Goal: Download file/media: Obtain a digital file from the website

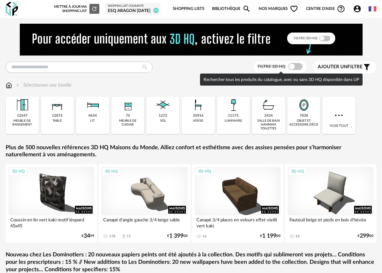
click at [297, 68] on span at bounding box center [295, 66] width 14 height 7
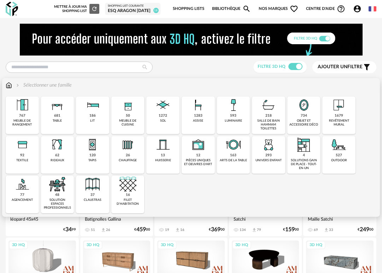
click at [200, 116] on div "1283" at bounding box center [198, 115] width 8 height 5
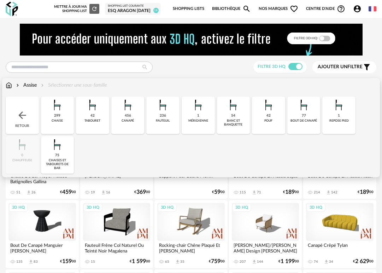
click at [131, 108] on img at bounding box center [127, 105] width 17 height 17
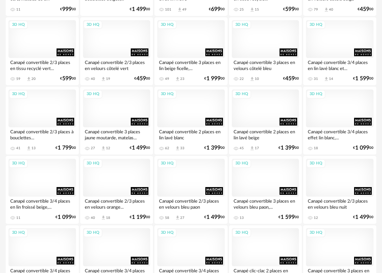
scroll to position [944, 0]
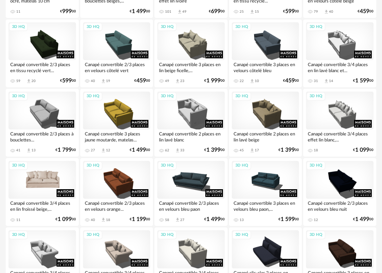
click at [44, 175] on div "3D HQ" at bounding box center [42, 180] width 68 height 38
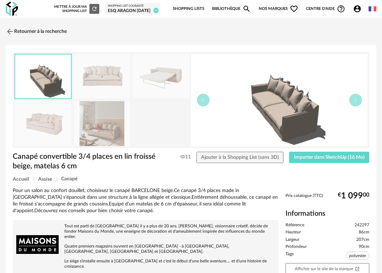
click at [89, 70] on img at bounding box center [102, 76] width 57 height 45
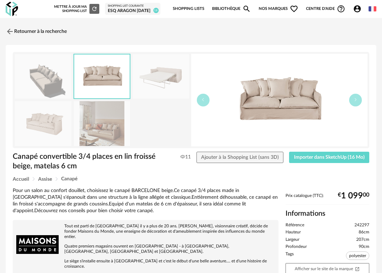
click at [95, 126] on img at bounding box center [102, 123] width 57 height 45
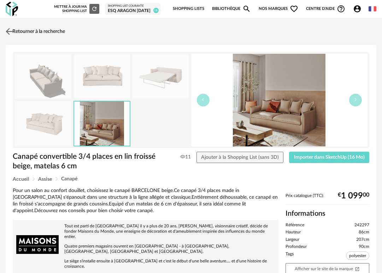
click at [8, 30] on img at bounding box center [9, 31] width 10 height 10
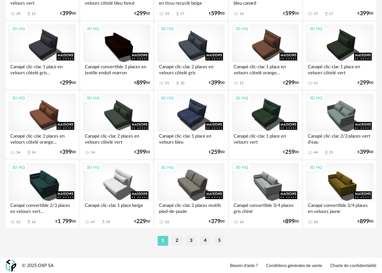
scroll to position [1289, 0]
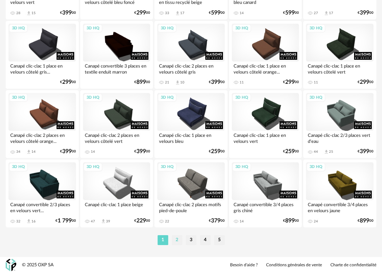
click at [179, 240] on li "2" at bounding box center [177, 240] width 11 height 10
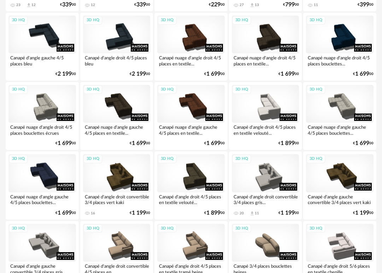
scroll to position [397, 0]
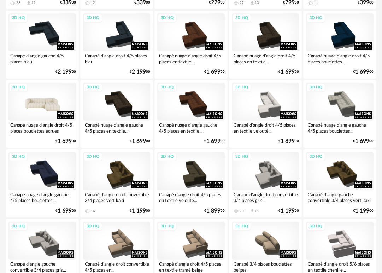
click at [43, 97] on div "3D HQ" at bounding box center [42, 102] width 68 height 38
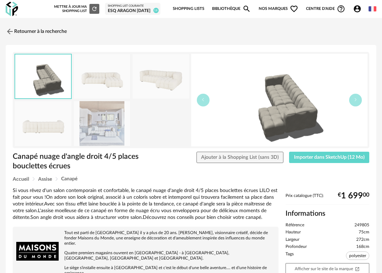
click at [107, 82] on img at bounding box center [102, 76] width 57 height 45
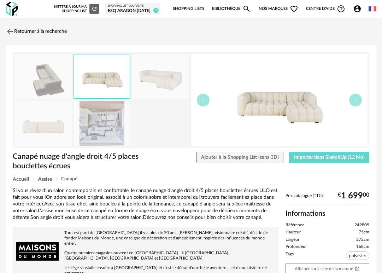
click at [144, 78] on img at bounding box center [161, 76] width 57 height 45
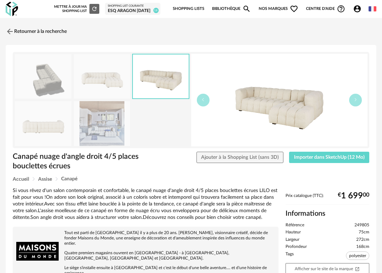
click at [102, 132] on img at bounding box center [102, 123] width 57 height 45
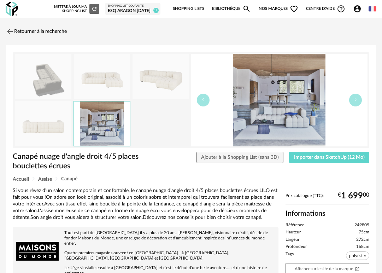
click at [58, 129] on img at bounding box center [43, 123] width 57 height 45
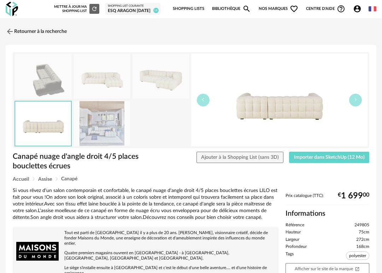
click at [152, 76] on img at bounding box center [161, 76] width 57 height 45
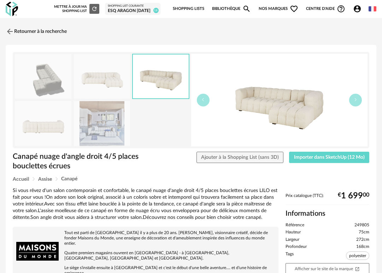
click at [114, 78] on img at bounding box center [102, 76] width 57 height 45
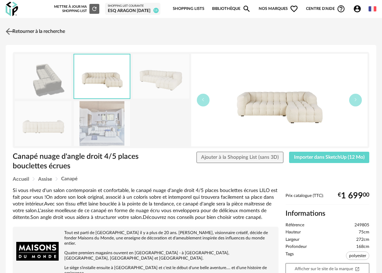
click at [12, 31] on img at bounding box center [9, 31] width 10 height 10
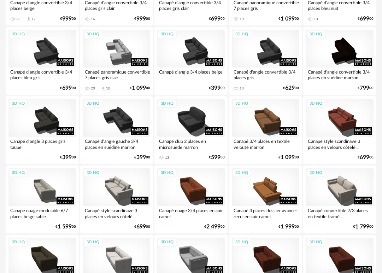
scroll to position [1215, 0]
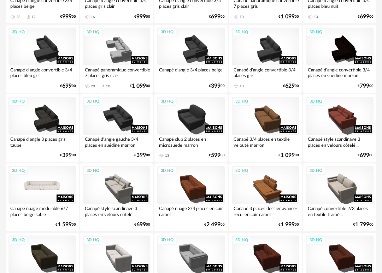
click at [45, 189] on div "3D HQ" at bounding box center [42, 185] width 68 height 38
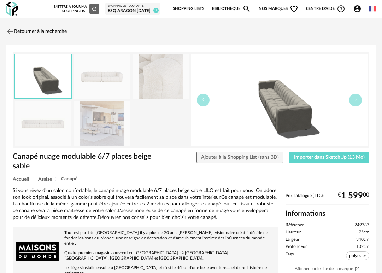
click at [103, 115] on img at bounding box center [102, 123] width 57 height 45
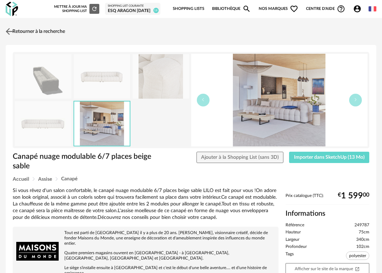
click at [10, 31] on img at bounding box center [9, 31] width 10 height 10
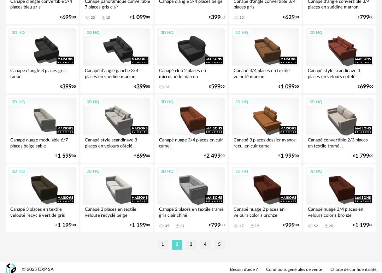
scroll to position [1289, 0]
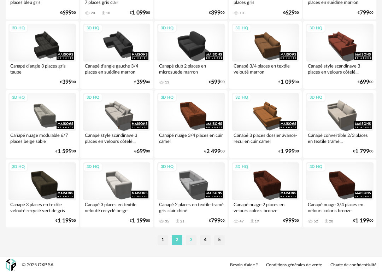
click at [192, 240] on li "3" at bounding box center [191, 240] width 11 height 10
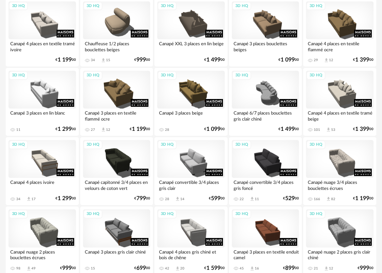
scroll to position [342, 0]
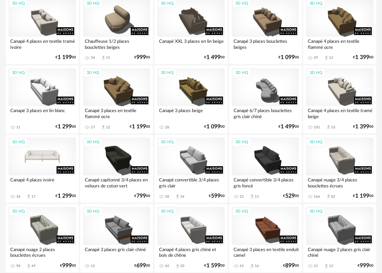
click at [49, 160] on div "3D HQ" at bounding box center [42, 157] width 68 height 38
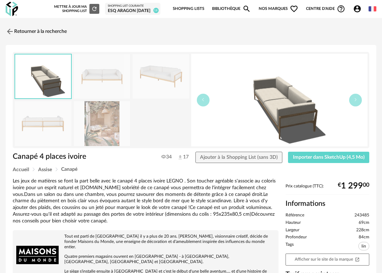
click at [91, 124] on img at bounding box center [102, 123] width 57 height 45
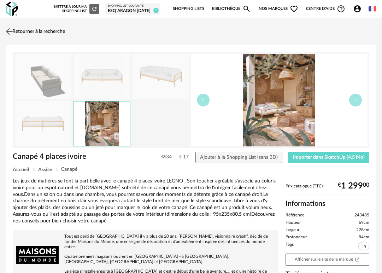
click at [9, 28] on img at bounding box center [9, 31] width 10 height 10
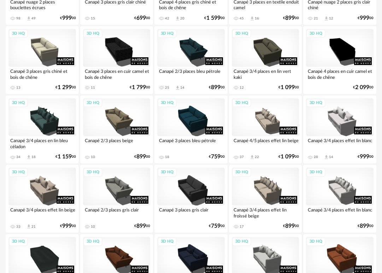
scroll to position [593, 0]
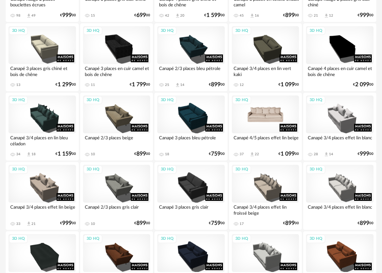
click at [252, 112] on div "3D HQ" at bounding box center [266, 114] width 68 height 38
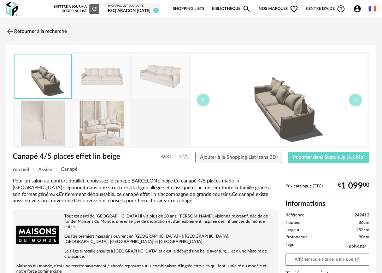
click at [109, 119] on img at bounding box center [102, 123] width 57 height 45
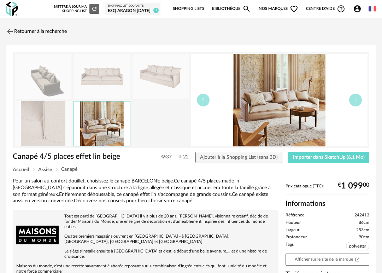
click at [95, 79] on img at bounding box center [102, 76] width 57 height 45
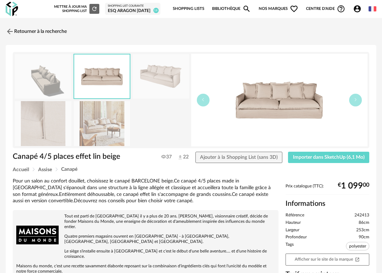
click at [154, 70] on img at bounding box center [161, 76] width 57 height 45
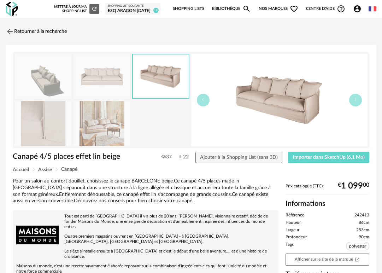
click at [47, 120] on img at bounding box center [43, 123] width 57 height 45
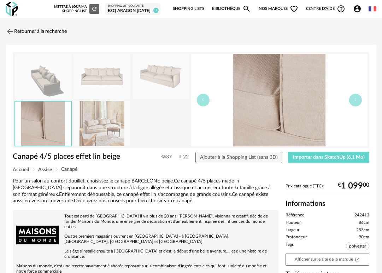
click at [94, 113] on img at bounding box center [102, 123] width 57 height 45
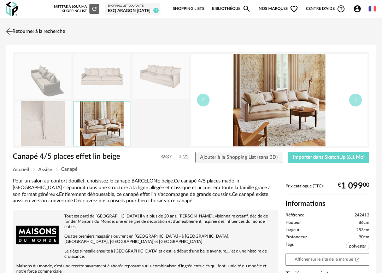
click at [10, 31] on img at bounding box center [9, 31] width 10 height 10
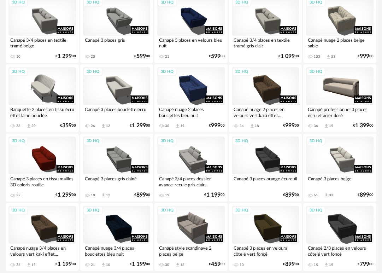
scroll to position [1289, 0]
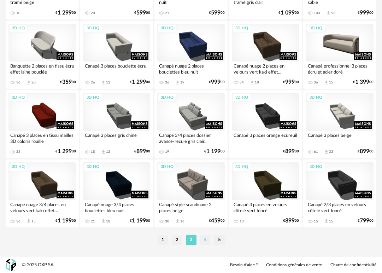
click at [203, 239] on li "4" at bounding box center [205, 240] width 11 height 10
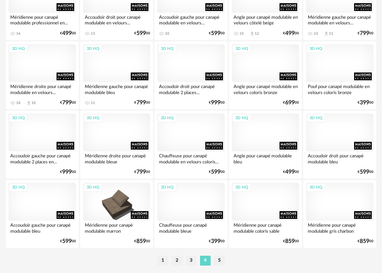
scroll to position [1289, 0]
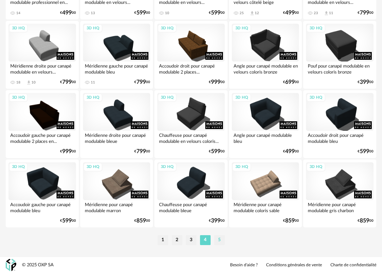
click at [219, 239] on li "5" at bounding box center [219, 240] width 11 height 10
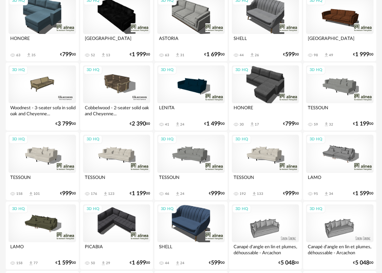
scroll to position [421, 0]
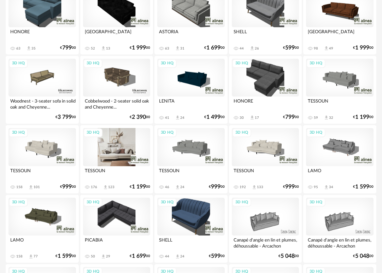
click at [118, 144] on div "3D HQ" at bounding box center [117, 147] width 68 height 38
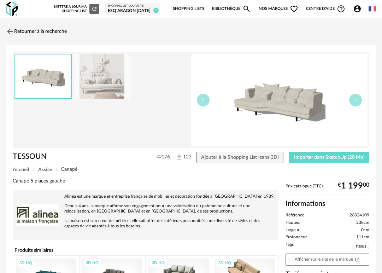
click at [108, 78] on img at bounding box center [102, 76] width 57 height 45
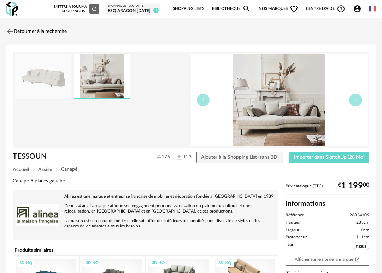
click at [31, 78] on img at bounding box center [43, 76] width 57 height 45
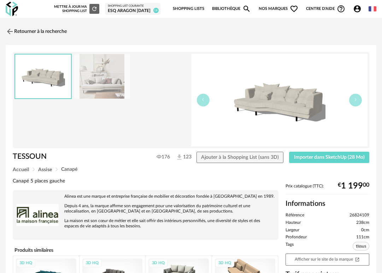
click at [116, 85] on img at bounding box center [102, 76] width 57 height 45
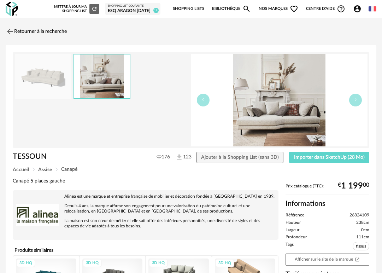
click at [276, 100] on img at bounding box center [279, 100] width 177 height 93
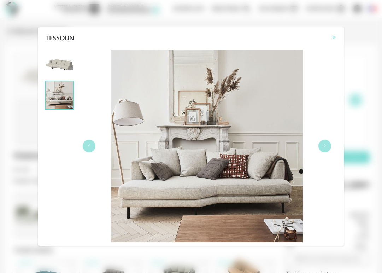
click at [335, 39] on icon "Close" at bounding box center [334, 38] width 6 height 6
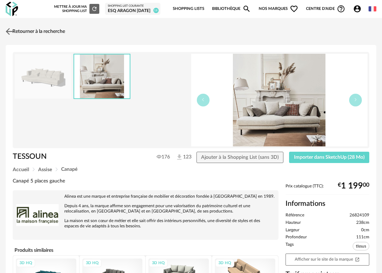
click at [12, 32] on img at bounding box center [9, 31] width 10 height 10
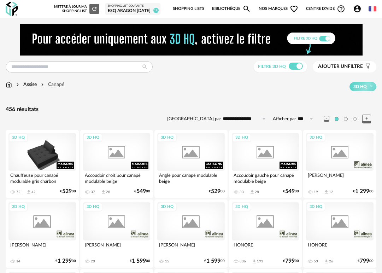
scroll to position [421, 0]
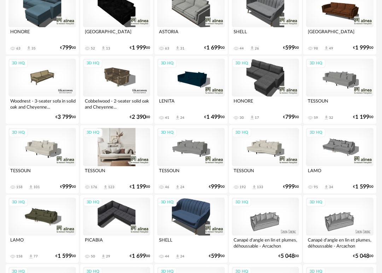
click at [118, 146] on div "3D HQ" at bounding box center [117, 147] width 68 height 38
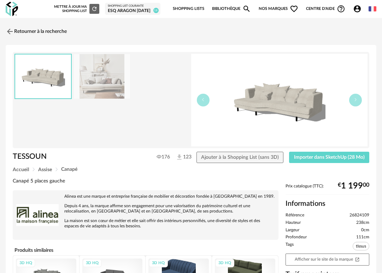
click at [113, 93] on img at bounding box center [102, 76] width 57 height 45
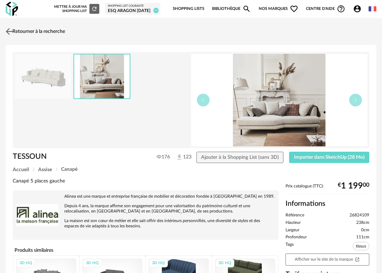
click at [11, 31] on img at bounding box center [9, 31] width 10 height 10
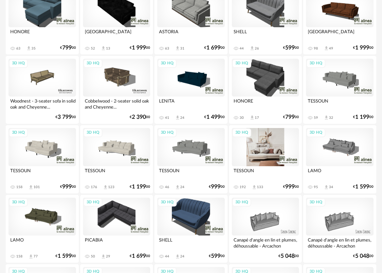
click at [263, 144] on div "3D HQ" at bounding box center [266, 147] width 68 height 38
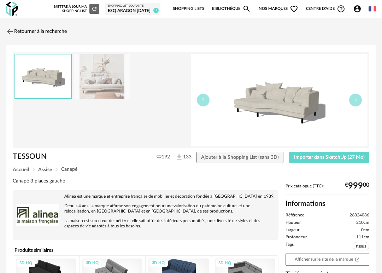
click at [106, 84] on img at bounding box center [102, 76] width 57 height 45
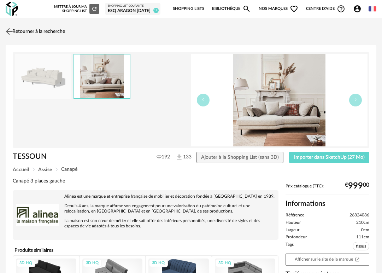
click at [10, 29] on img at bounding box center [9, 31] width 10 height 10
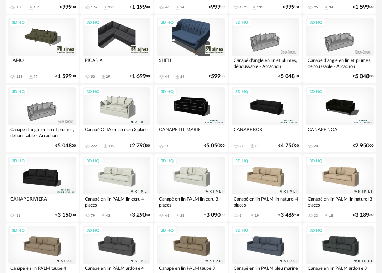
scroll to position [603, 0]
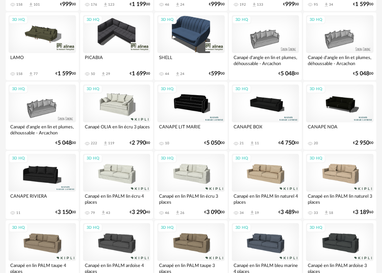
click at [112, 175] on div "3D HQ" at bounding box center [117, 173] width 68 height 38
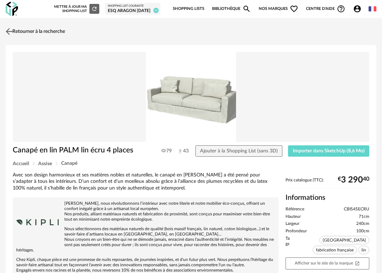
click at [11, 29] on img at bounding box center [9, 31] width 10 height 10
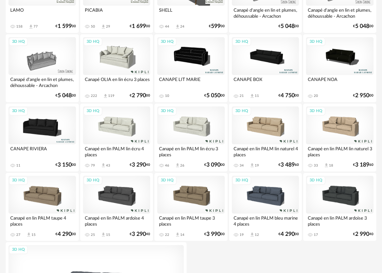
scroll to position [646, 0]
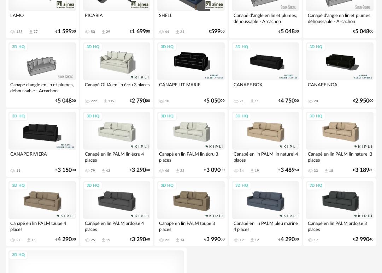
click at [280, 60] on div "3D HQ" at bounding box center [266, 61] width 68 height 38
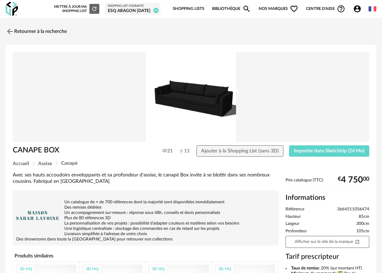
click at [195, 93] on img at bounding box center [191, 97] width 357 height 90
click at [8, 36] on img at bounding box center [9, 31] width 10 height 10
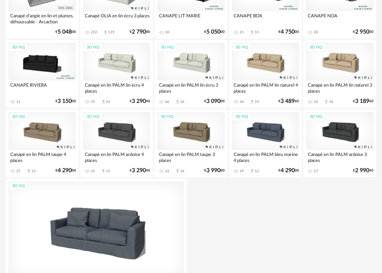
scroll to position [702, 0]
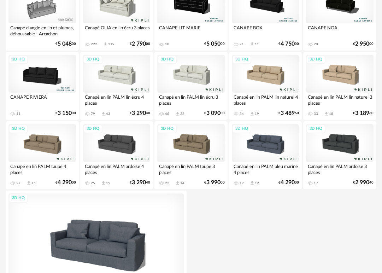
click at [123, 77] on div "3D HQ" at bounding box center [117, 74] width 68 height 38
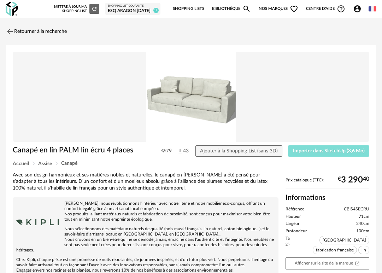
click at [346, 153] on span "Importer dans SketchUp (8,6 Mo)" at bounding box center [329, 150] width 72 height 5
click at [50, 221] on img at bounding box center [37, 222] width 42 height 42
click at [10, 32] on img at bounding box center [9, 31] width 10 height 10
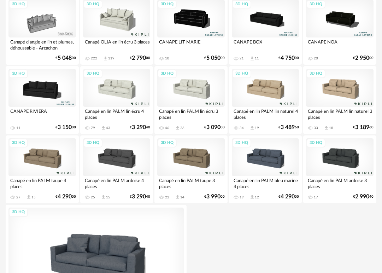
scroll to position [795, 0]
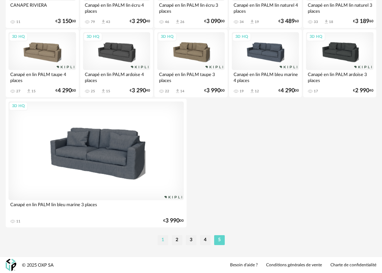
click at [164, 240] on li "1" at bounding box center [163, 240] width 11 height 10
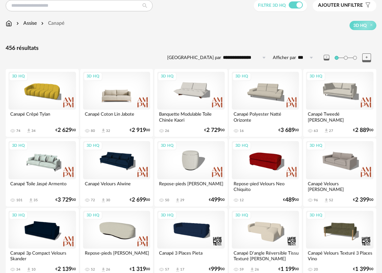
scroll to position [65, 0]
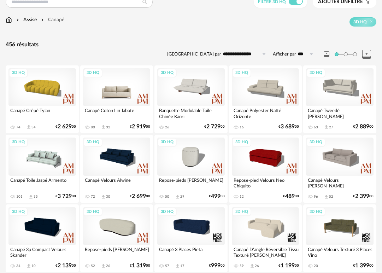
click at [118, 100] on div "3D HQ" at bounding box center [117, 87] width 68 height 38
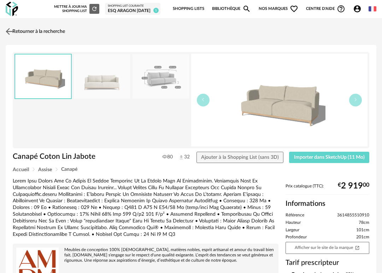
click at [8, 31] on img at bounding box center [9, 31] width 10 height 10
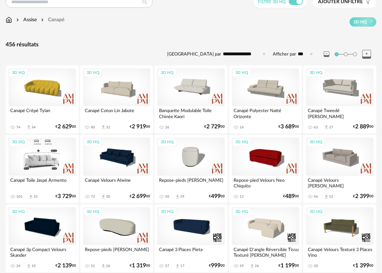
click at [48, 164] on div "3D HQ" at bounding box center [42, 157] width 68 height 38
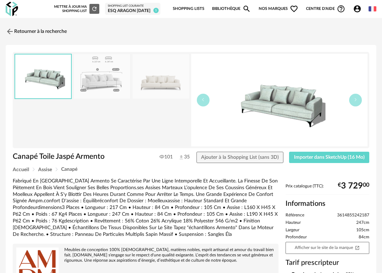
click at [109, 91] on img at bounding box center [102, 76] width 57 height 45
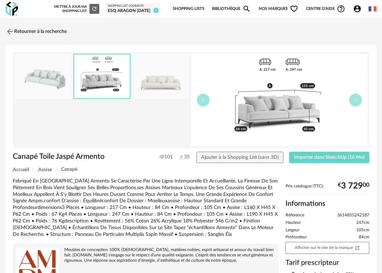
click at [155, 78] on img at bounding box center [161, 76] width 57 height 45
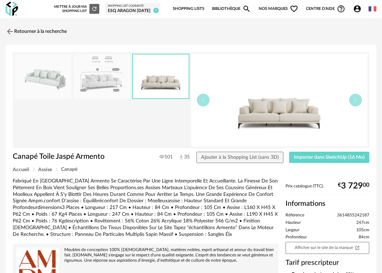
click at [49, 75] on img at bounding box center [43, 76] width 57 height 45
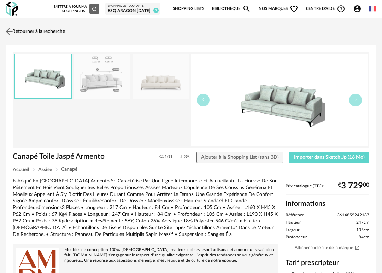
click at [11, 33] on img at bounding box center [9, 31] width 10 height 10
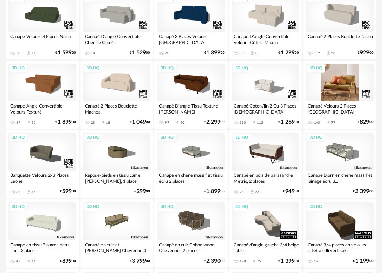
scroll to position [347, 0]
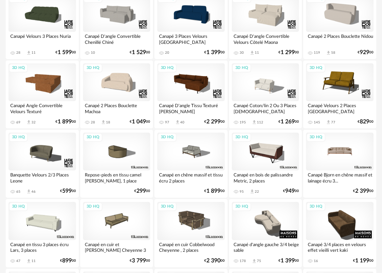
click at [345, 152] on div "3D HQ" at bounding box center [340, 152] width 68 height 38
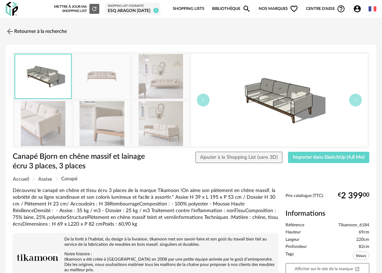
click at [104, 80] on img at bounding box center [102, 76] width 57 height 45
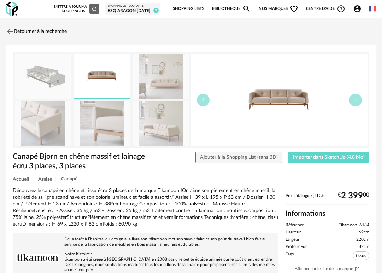
click at [163, 74] on img at bounding box center [161, 76] width 57 height 45
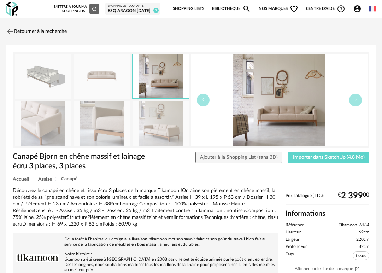
click at [162, 122] on img at bounding box center [161, 123] width 57 height 45
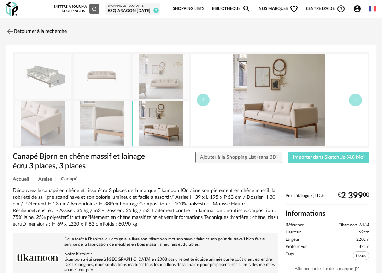
click at [112, 124] on img at bounding box center [102, 123] width 57 height 45
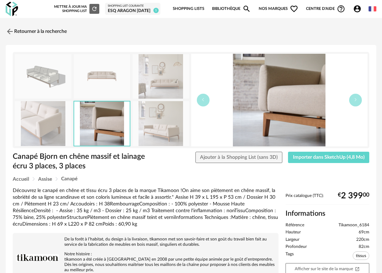
click at [51, 127] on img at bounding box center [43, 123] width 57 height 45
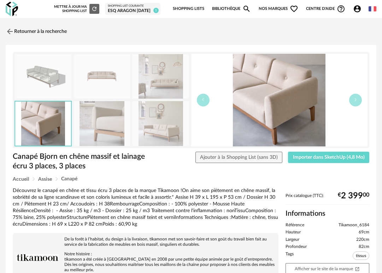
click at [46, 79] on img at bounding box center [43, 76] width 57 height 45
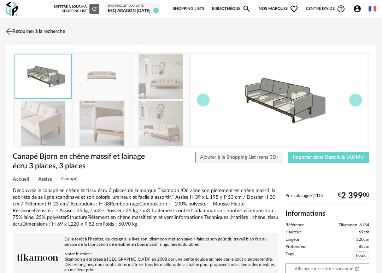
click at [10, 33] on img at bounding box center [9, 31] width 10 height 10
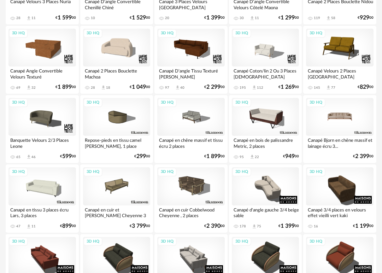
scroll to position [411, 0]
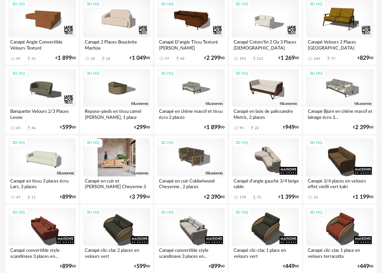
click at [112, 154] on div "3D HQ" at bounding box center [117, 157] width 68 height 38
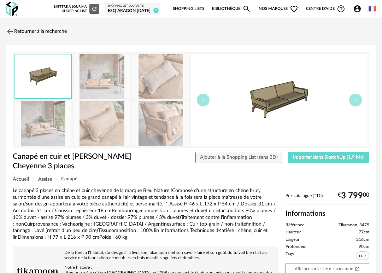
click at [103, 128] on img at bounding box center [102, 123] width 57 height 45
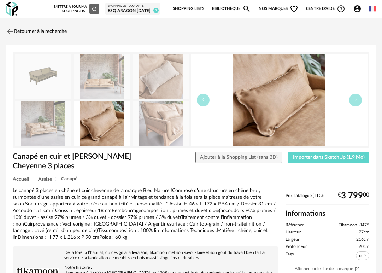
click at [111, 88] on img at bounding box center [102, 76] width 57 height 45
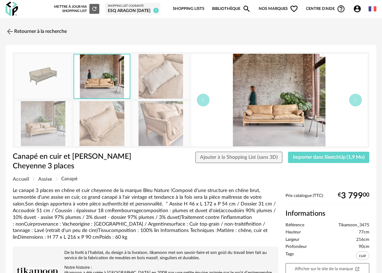
click at [145, 82] on img at bounding box center [161, 76] width 57 height 45
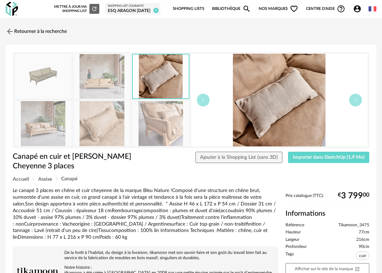
click at [42, 120] on img at bounding box center [43, 123] width 57 height 45
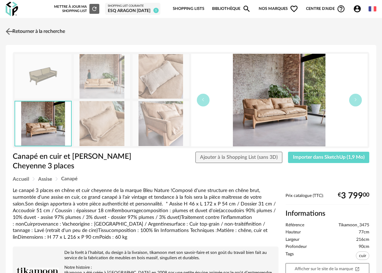
click at [10, 34] on img at bounding box center [9, 31] width 10 height 10
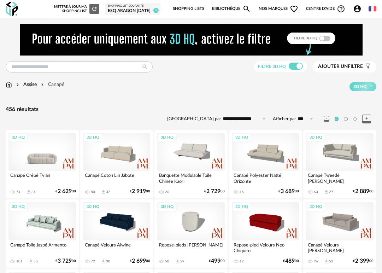
click at [60, 148] on div "3D HQ" at bounding box center [42, 152] width 68 height 38
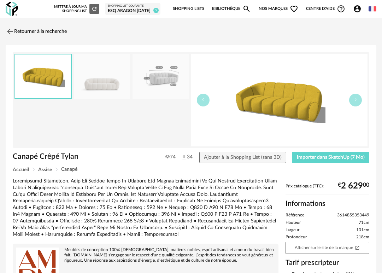
click at [110, 86] on img at bounding box center [102, 76] width 57 height 45
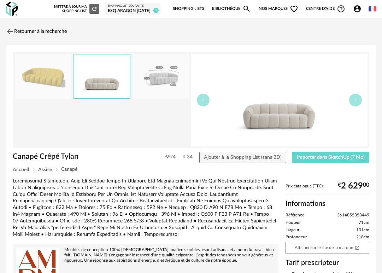
click at [156, 78] on img at bounding box center [161, 76] width 57 height 45
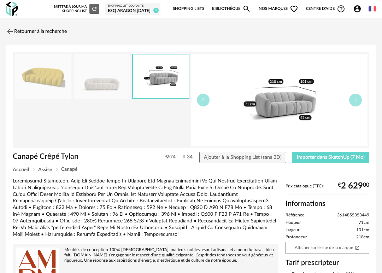
click at [68, 76] on img at bounding box center [43, 76] width 57 height 45
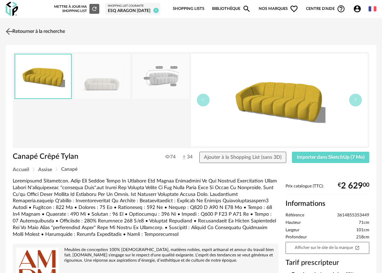
click at [13, 33] on img at bounding box center [9, 31] width 10 height 10
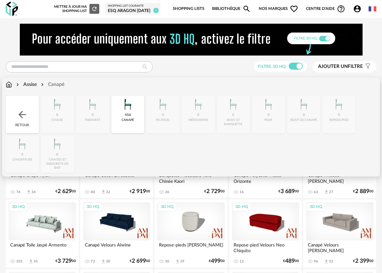
click at [126, 118] on div "456 canapé" at bounding box center [127, 114] width 33 height 37
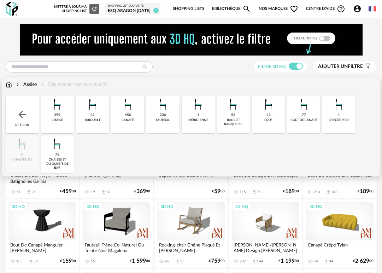
click at [155, 111] on img at bounding box center [162, 104] width 17 height 17
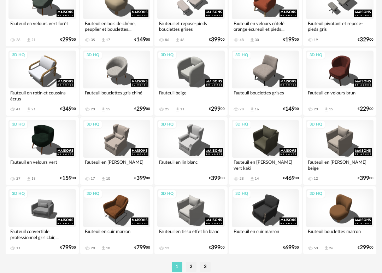
scroll to position [1289, 0]
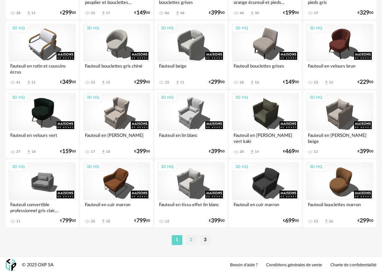
click at [193, 239] on li "2" at bounding box center [191, 240] width 11 height 10
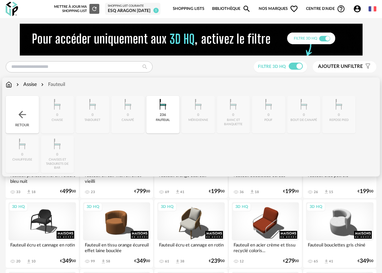
click at [35, 86] on div "Assise" at bounding box center [26, 84] width 22 height 7
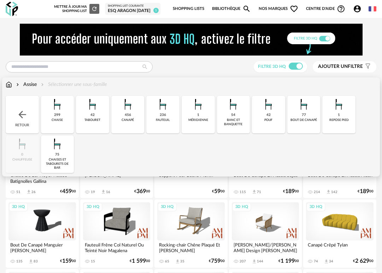
click at [199, 109] on img at bounding box center [198, 104] width 17 height 17
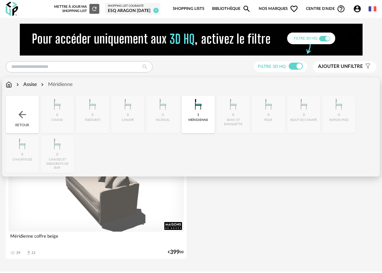
click at [200, 119] on div "méridienne" at bounding box center [198, 120] width 20 height 4
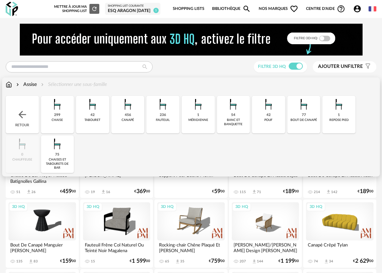
click at [235, 111] on img at bounding box center [233, 104] width 17 height 17
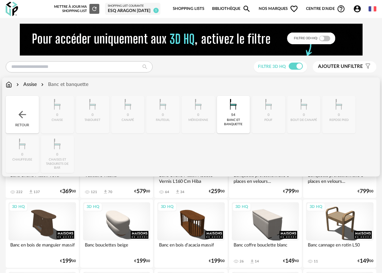
click at [236, 108] on img at bounding box center [233, 104] width 17 height 17
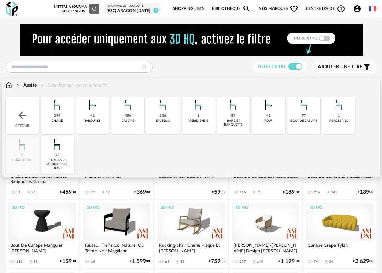
click at [26, 116] on img at bounding box center [22, 115] width 11 height 11
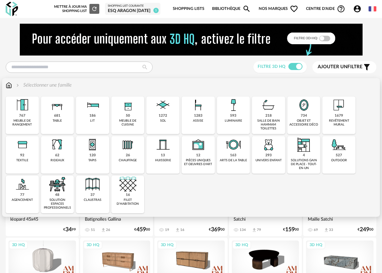
click at [29, 151] on img at bounding box center [22, 144] width 17 height 17
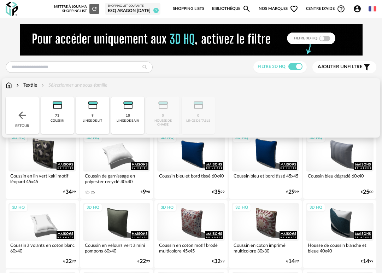
click at [28, 114] on div "Retour" at bounding box center [22, 115] width 33 height 37
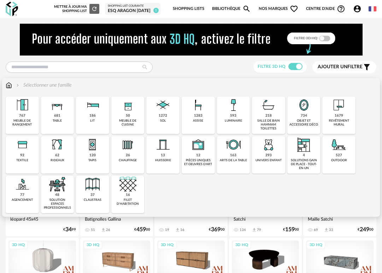
click at [95, 154] on div "120" at bounding box center [92, 155] width 6 height 5
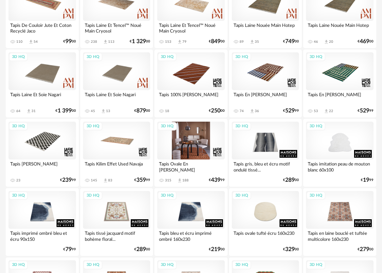
scroll to position [151, 0]
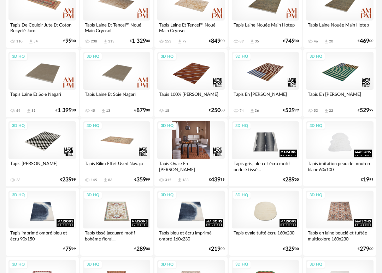
click at [200, 143] on div "3D HQ" at bounding box center [191, 140] width 68 height 38
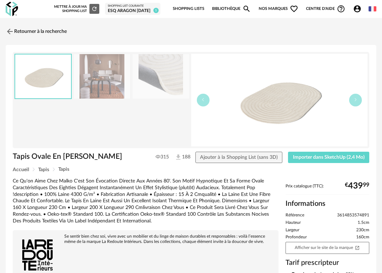
click at [158, 78] on img at bounding box center [161, 76] width 57 height 45
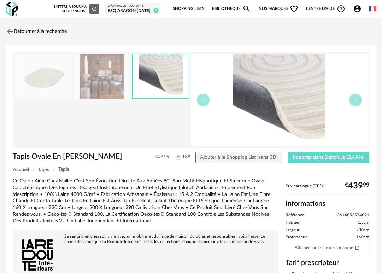
click at [103, 86] on img at bounding box center [102, 76] width 57 height 45
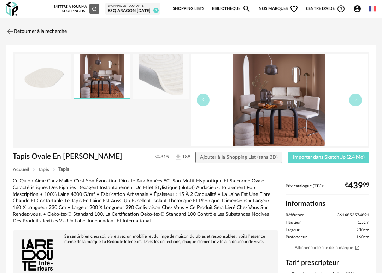
click at [54, 75] on img at bounding box center [43, 76] width 57 height 45
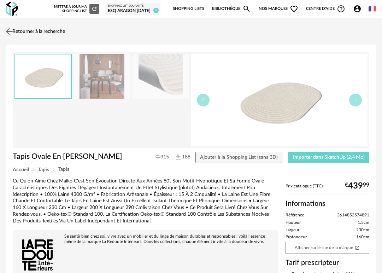
click at [12, 31] on img at bounding box center [9, 31] width 10 height 10
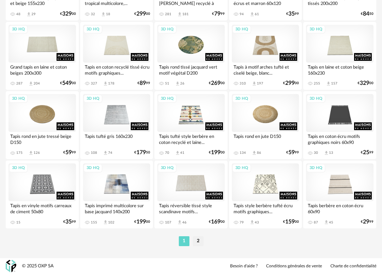
scroll to position [1289, 0]
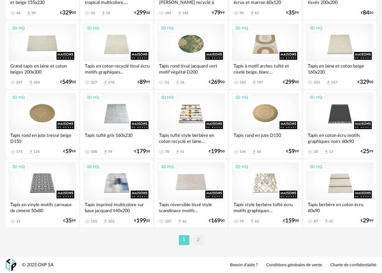
click at [198, 241] on li "2" at bounding box center [198, 240] width 11 height 10
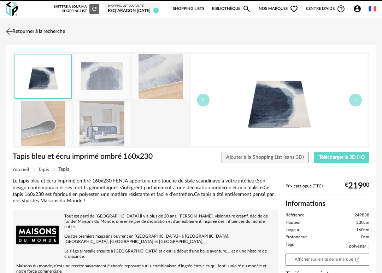
click at [8, 30] on img at bounding box center [9, 31] width 10 height 10
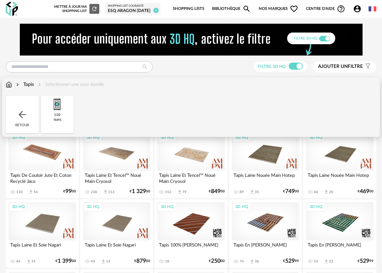
click at [26, 122] on div "Retour" at bounding box center [22, 114] width 33 height 37
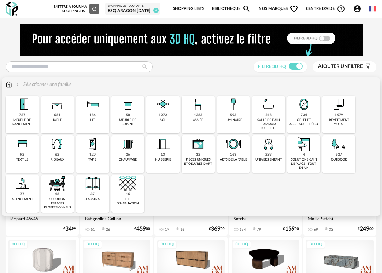
click at [57, 111] on img at bounding box center [57, 104] width 17 height 17
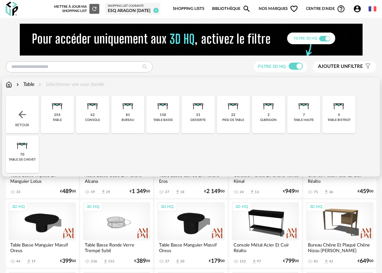
click at [65, 112] on img at bounding box center [57, 104] width 17 height 17
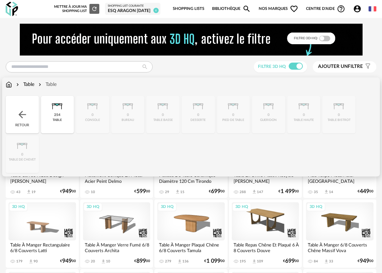
click at [57, 104] on img at bounding box center [57, 104] width 17 height 17
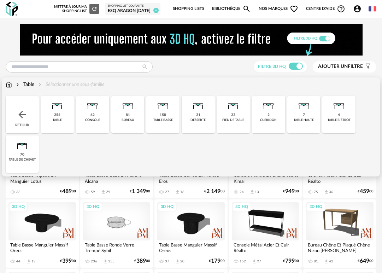
click at [162, 112] on img at bounding box center [162, 104] width 17 height 17
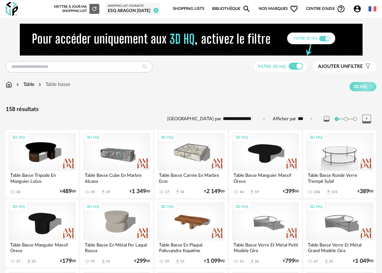
click at [343, 154] on div "3D HQ" at bounding box center [340, 152] width 68 height 38
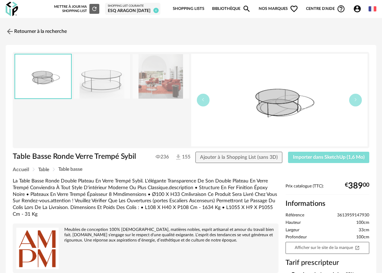
click at [319, 158] on span "Importer dans SketchUp (1,6 Mo)" at bounding box center [329, 157] width 72 height 5
click at [161, 84] on img at bounding box center [161, 76] width 57 height 45
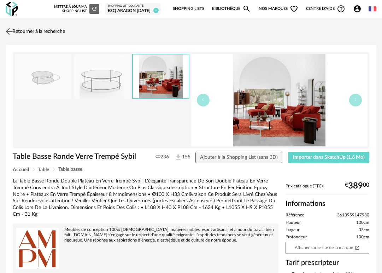
click at [7, 31] on img at bounding box center [9, 31] width 10 height 10
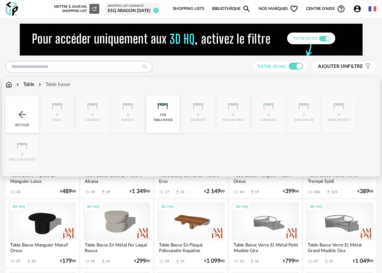
click at [160, 110] on img at bounding box center [162, 104] width 17 height 17
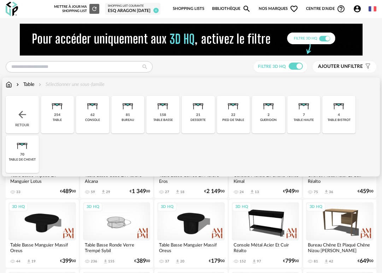
click at [56, 109] on img at bounding box center [57, 104] width 17 height 17
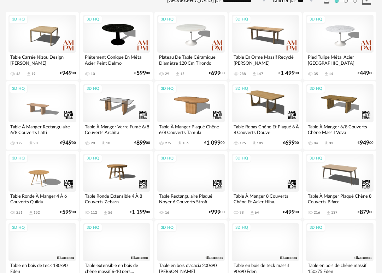
scroll to position [110, 0]
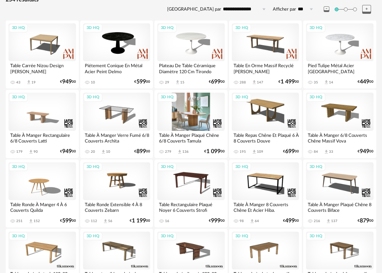
click at [194, 112] on div "3D HQ" at bounding box center [191, 112] width 68 height 38
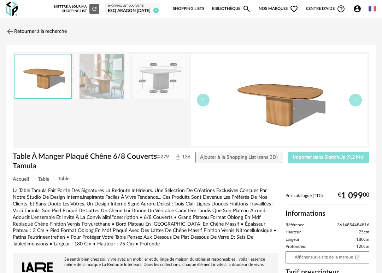
click at [309, 159] on span "Importer dans SketchUp (9,2 Mo)" at bounding box center [329, 157] width 72 height 5
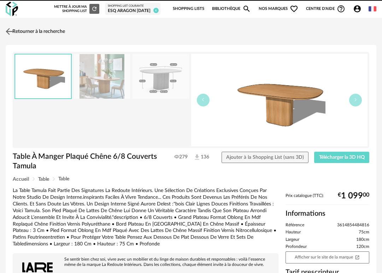
click at [9, 30] on img at bounding box center [9, 31] width 10 height 10
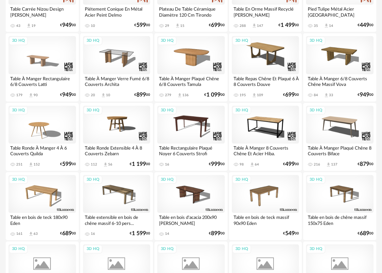
scroll to position [173, 0]
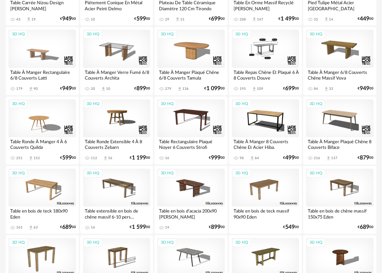
click at [264, 50] on div "3D HQ" at bounding box center [266, 49] width 68 height 38
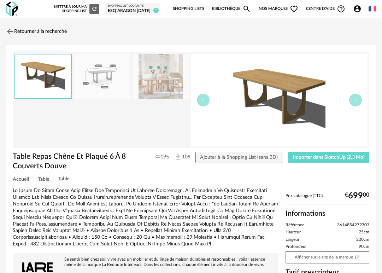
click at [116, 66] on img at bounding box center [102, 76] width 57 height 45
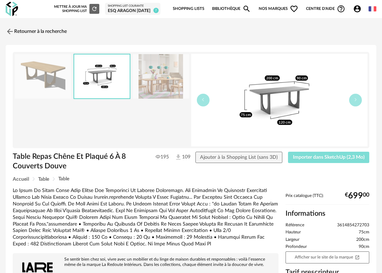
click at [312, 156] on span "Importer dans SketchUp (2,3 Mo)" at bounding box center [329, 157] width 72 height 5
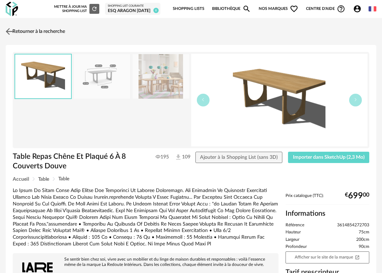
click at [10, 30] on img at bounding box center [9, 31] width 10 height 10
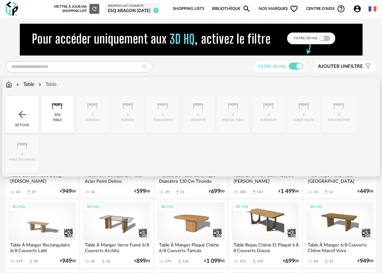
click at [32, 121] on div "Retour" at bounding box center [22, 114] width 33 height 37
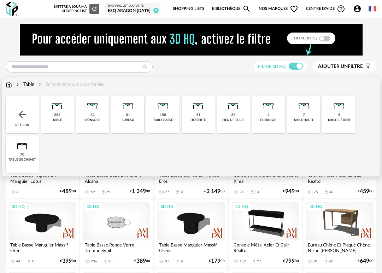
click at [19, 117] on img at bounding box center [22, 114] width 11 height 11
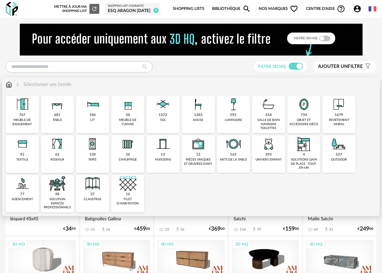
click at [195, 112] on img at bounding box center [198, 104] width 17 height 17
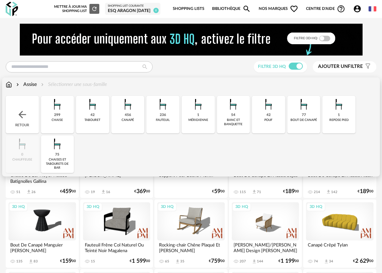
click at [163, 111] on img at bounding box center [162, 104] width 17 height 17
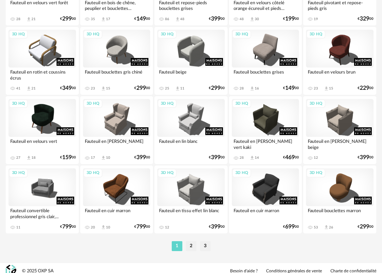
scroll to position [1285, 0]
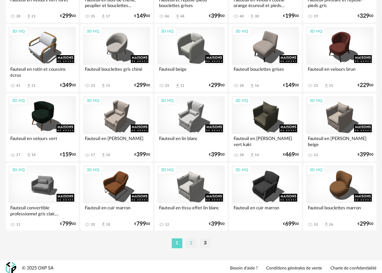
click at [190, 243] on li "2" at bounding box center [191, 243] width 11 height 10
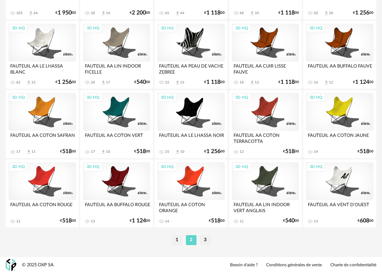
scroll to position [1289, 0]
click at [205, 240] on li "3" at bounding box center [205, 240] width 11 height 10
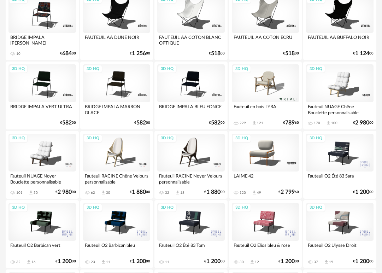
scroll to position [518, 0]
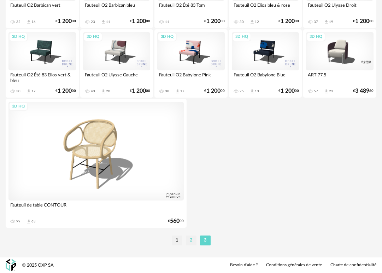
click at [192, 241] on li "2" at bounding box center [191, 240] width 11 height 10
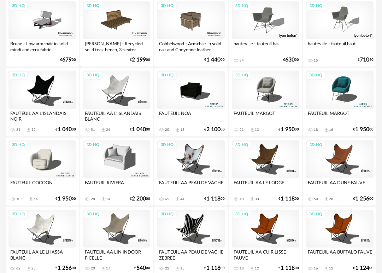
scroll to position [1102, 0]
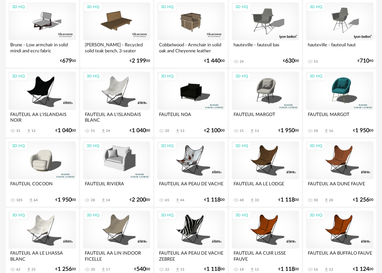
click at [56, 159] on div "3D HQ" at bounding box center [42, 160] width 68 height 38
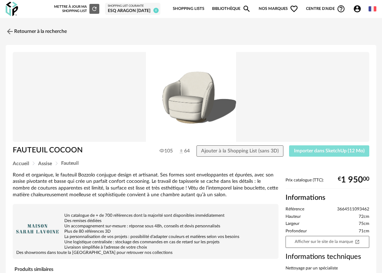
click at [304, 149] on span "Importer dans SketchUp (12 Mo)" at bounding box center [329, 150] width 71 height 5
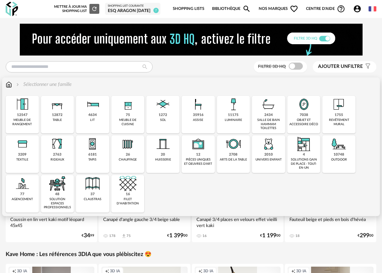
click at [334, 108] on img at bounding box center [339, 104] width 17 height 17
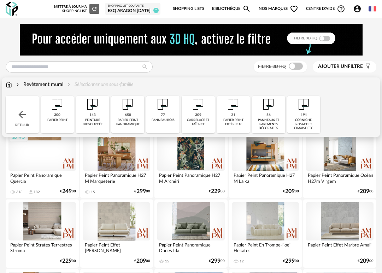
click at [58, 109] on img at bounding box center [57, 104] width 17 height 17
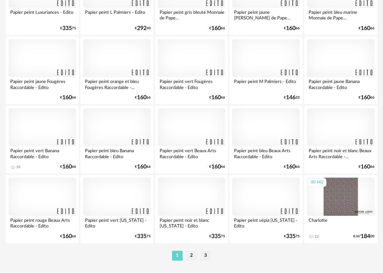
scroll to position [1290, 0]
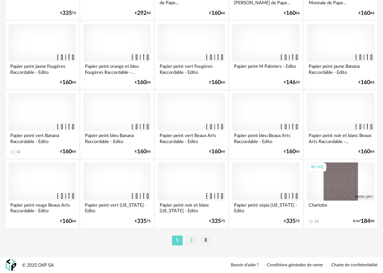
click at [190, 243] on li "2" at bounding box center [191, 241] width 11 height 10
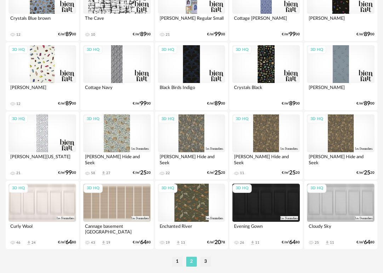
scroll to position [1290, 0]
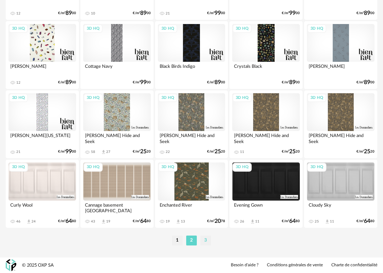
click at [210, 238] on li "3" at bounding box center [205, 241] width 11 height 10
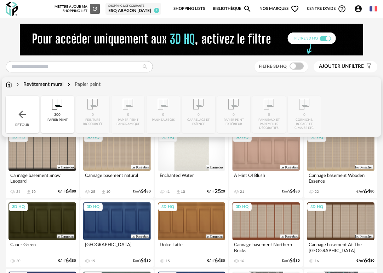
click at [58, 110] on img at bounding box center [57, 104] width 17 height 17
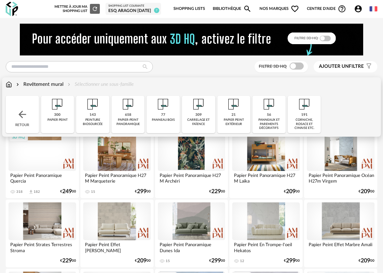
click at [124, 114] on div "658 papier-peint panoramique" at bounding box center [127, 114] width 33 height 37
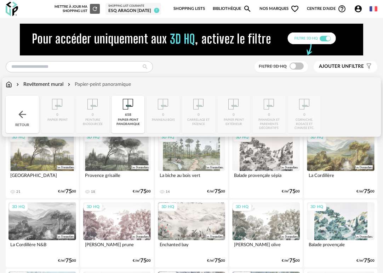
click at [130, 118] on div "658 papier-peint panoramique" at bounding box center [127, 114] width 33 height 37
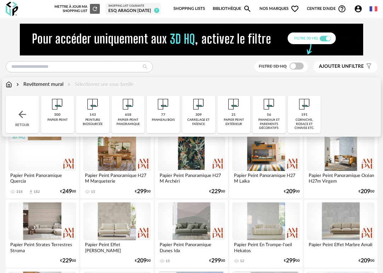
click at [262, 110] on img at bounding box center [268, 104] width 17 height 17
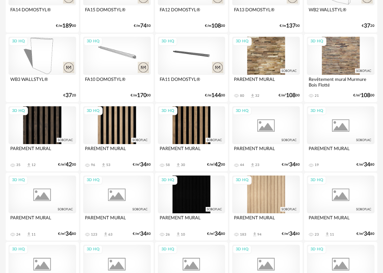
scroll to position [778, 0]
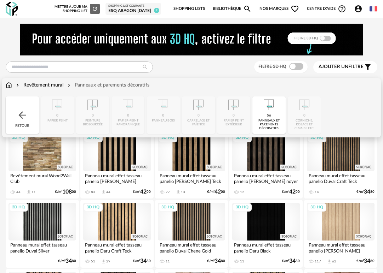
click at [8, 85] on img at bounding box center [9, 85] width 6 height 7
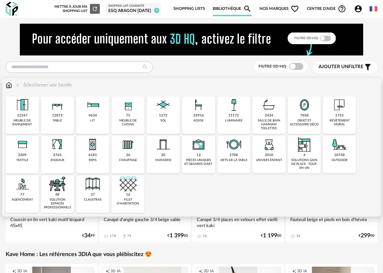
click at [201, 111] on img at bounding box center [198, 105] width 17 height 17
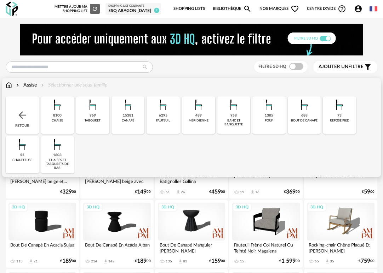
click at [59, 114] on div "8100" at bounding box center [57, 115] width 8 height 5
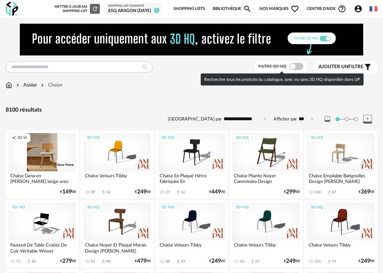
click at [298, 65] on span at bounding box center [296, 66] width 14 height 7
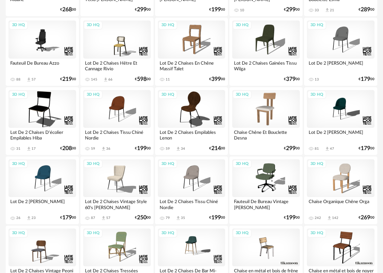
scroll to position [329, 0]
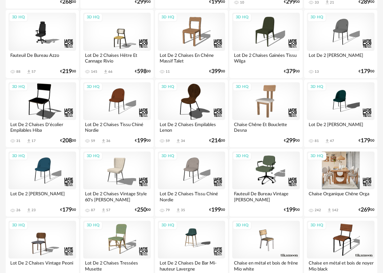
click at [345, 169] on div "3D HQ" at bounding box center [341, 171] width 68 height 38
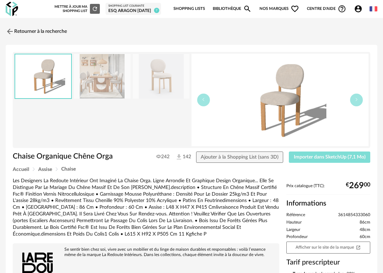
click at [332, 157] on span "Importer dans SketchUp (7,1 Mo)" at bounding box center [329, 157] width 72 height 5
click at [330, 160] on button "Importer dans SketchUp (7,1 Mo)" at bounding box center [328, 157] width 81 height 11
